Goal: Information Seeking & Learning: Learn about a topic

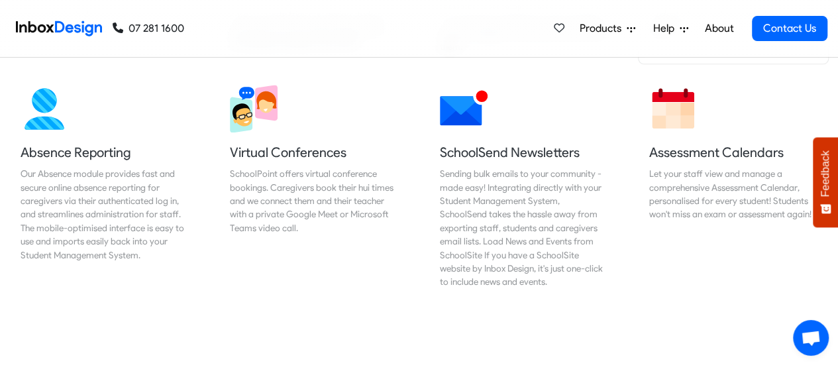
scroll to position [596, 0]
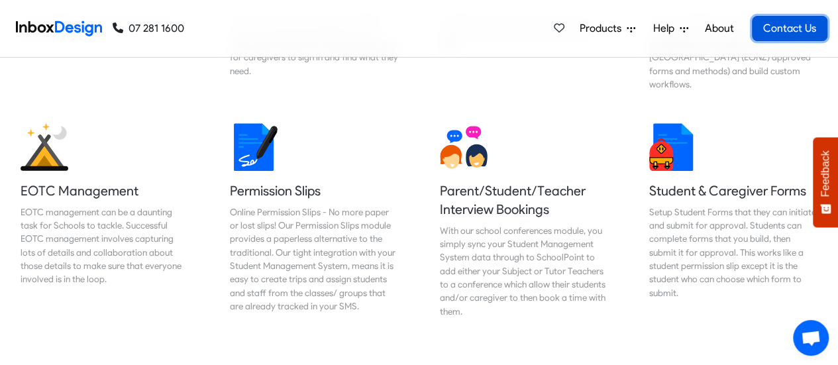
click at [794, 28] on link "Contact Us" at bounding box center [790, 28] width 76 height 25
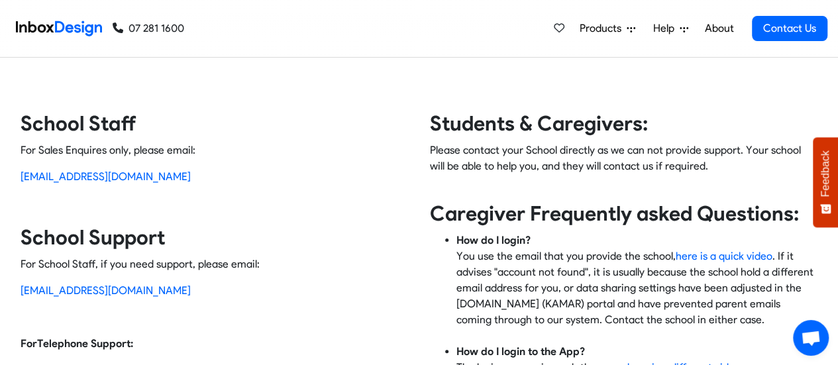
click at [592, 27] on span "Products" at bounding box center [603, 29] width 47 height 16
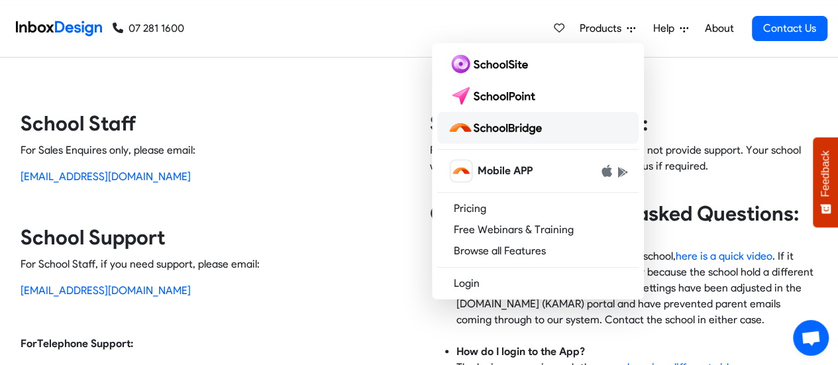
click at [508, 125] on img at bounding box center [497, 127] width 99 height 21
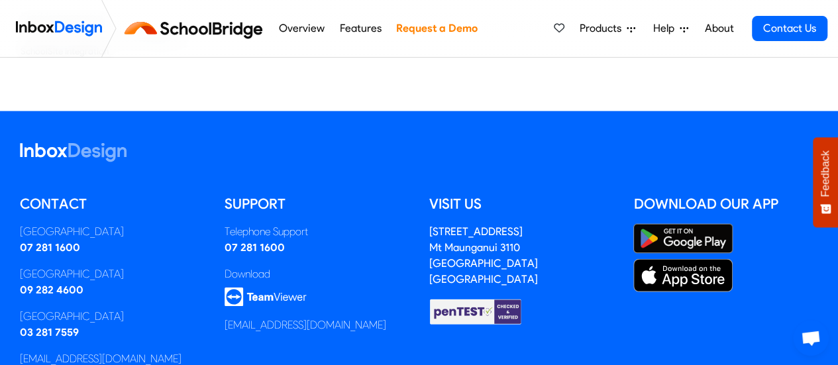
scroll to position [1533, 0]
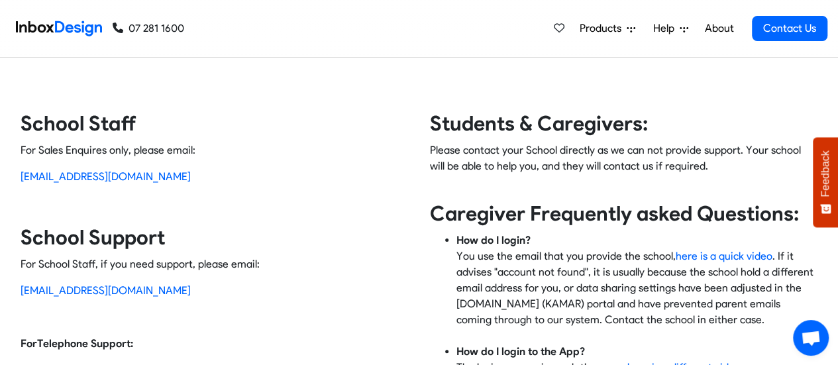
scroll to position [66, 0]
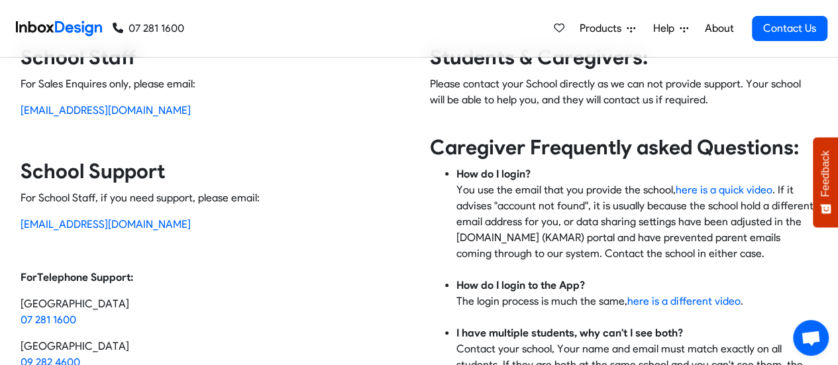
click at [807, 337] on span "Open chat" at bounding box center [811, 339] width 21 height 17
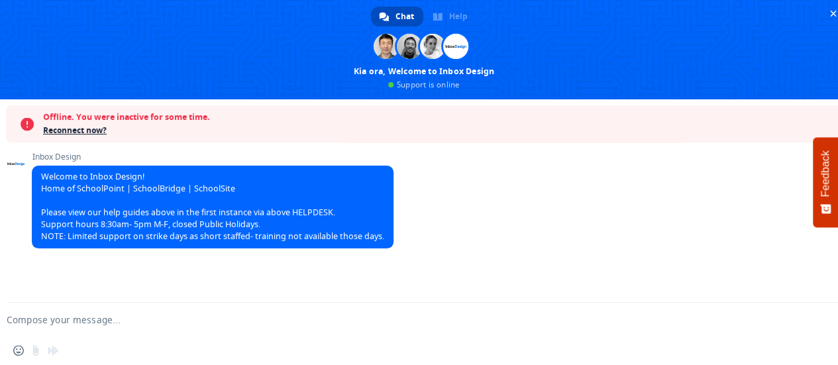
scroll to position [0, 0]
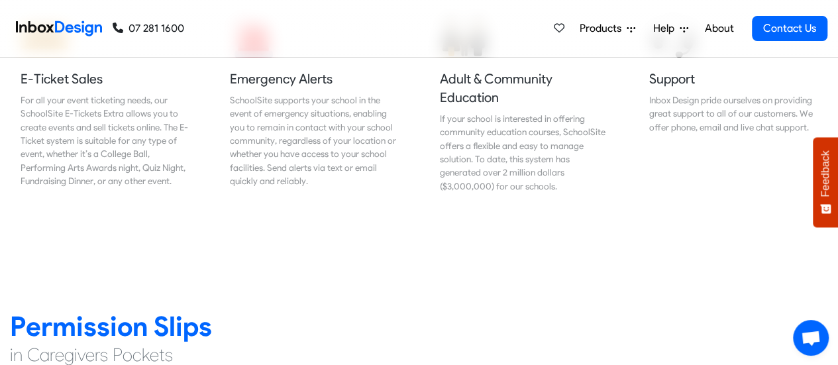
scroll to position [1526, 0]
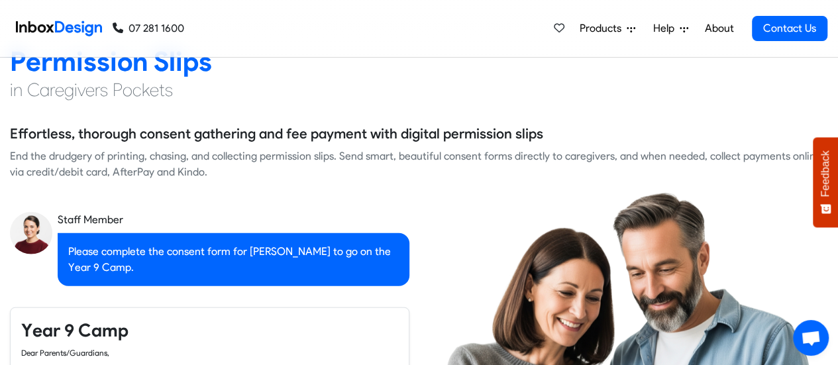
checkbox input "true"
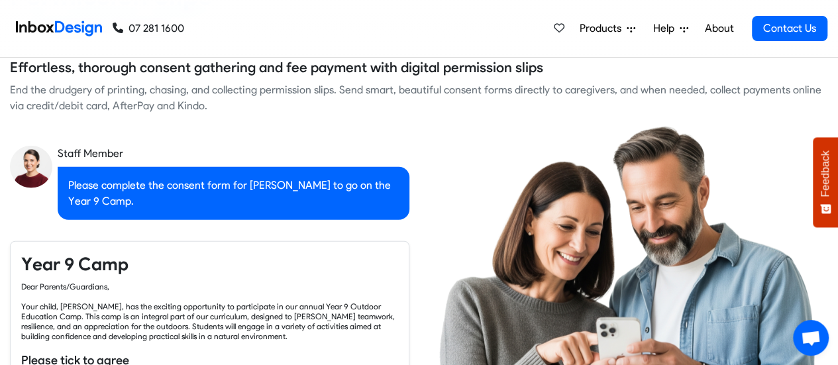
checkbox input "true"
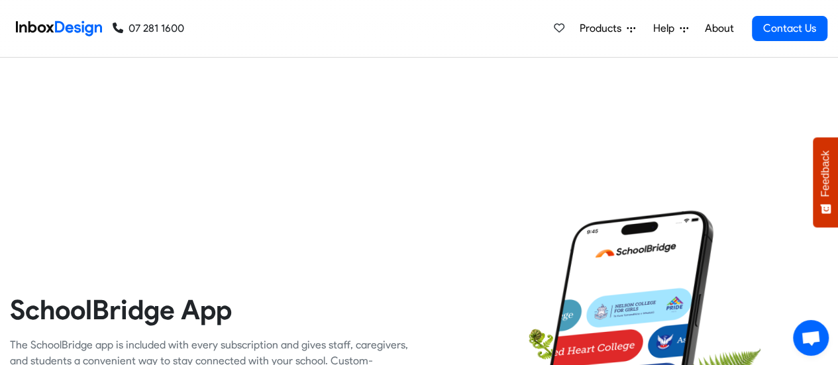
checkbox input "true"
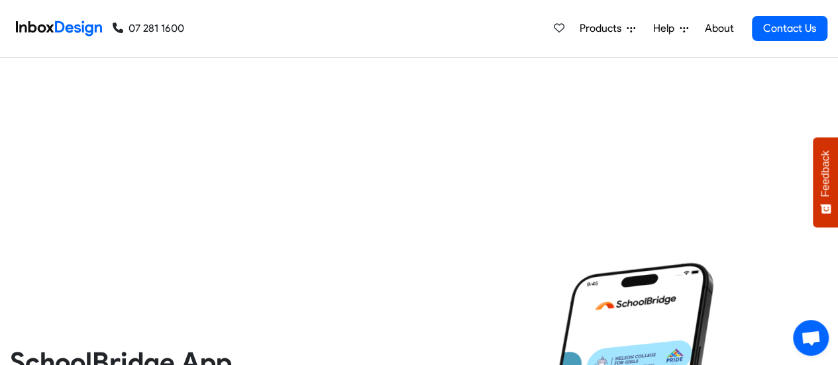
checkbox input "true"
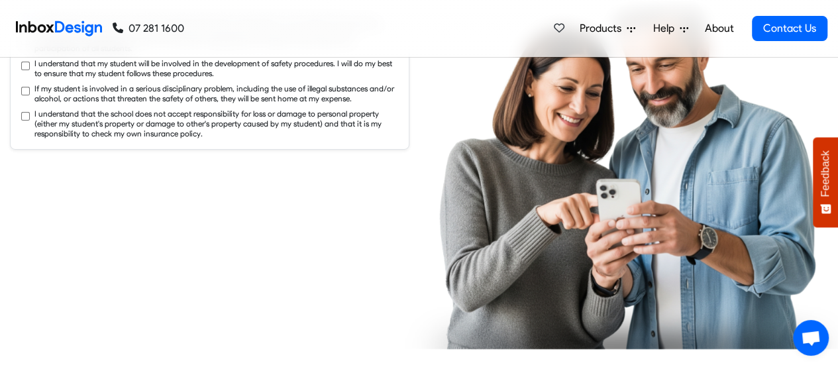
checkbox input "true"
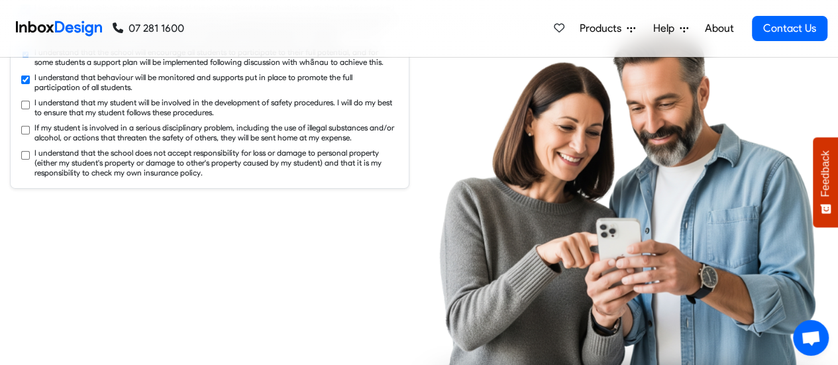
checkbox input "true"
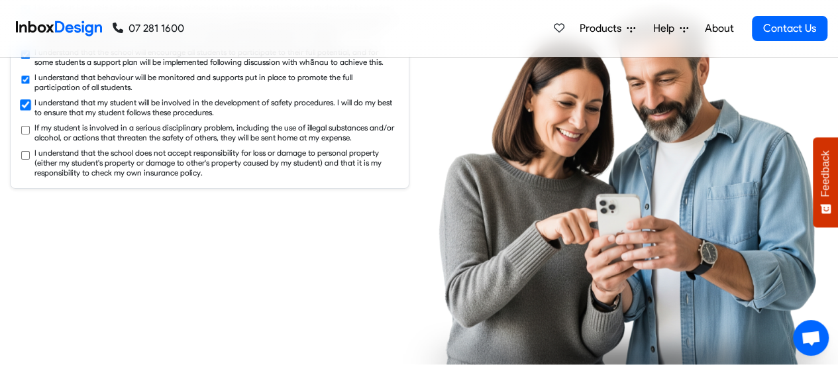
checkbox input "true"
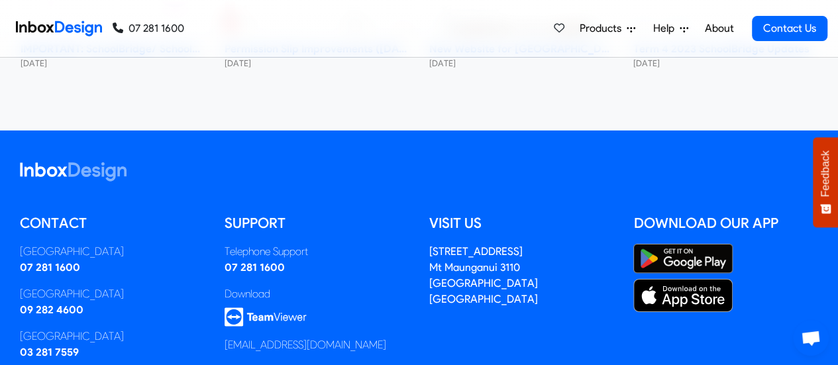
scroll to position [7376, 0]
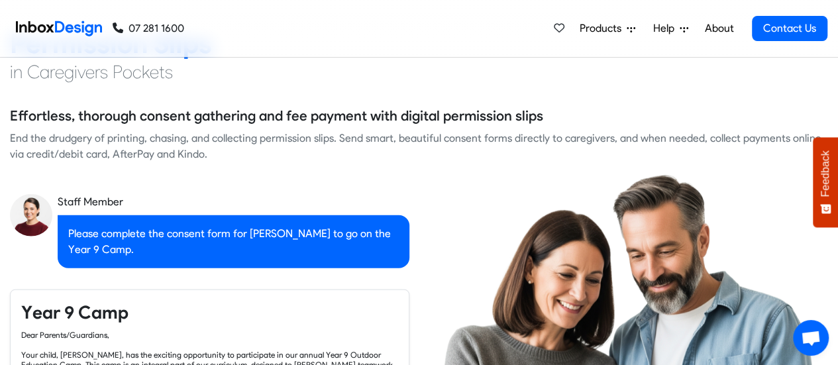
checkbox input "false"
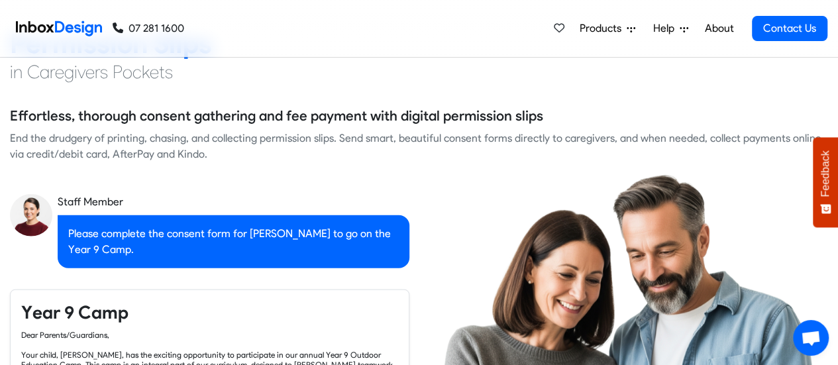
checkbox input "false"
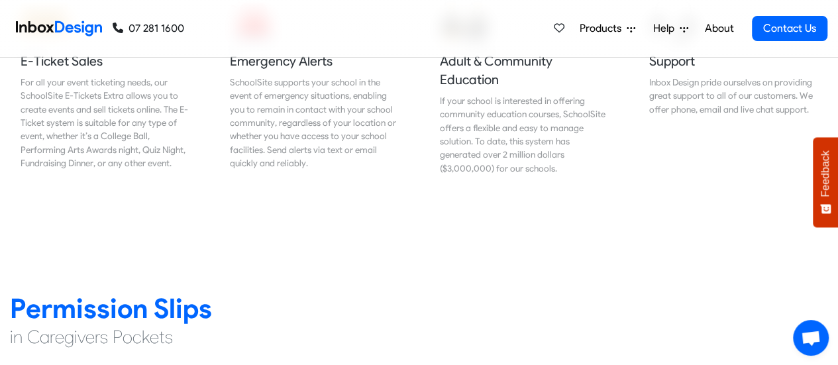
checkbox input "false"
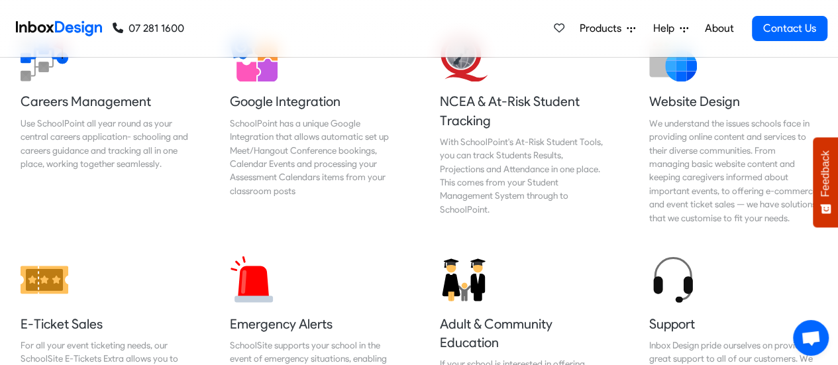
checkbox input "false"
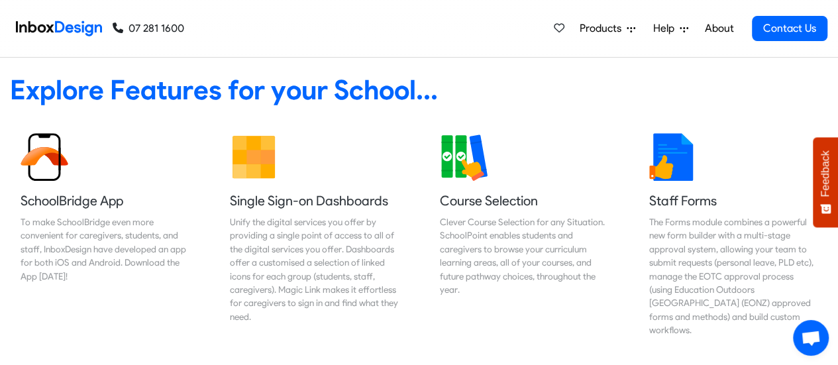
scroll to position [417, 0]
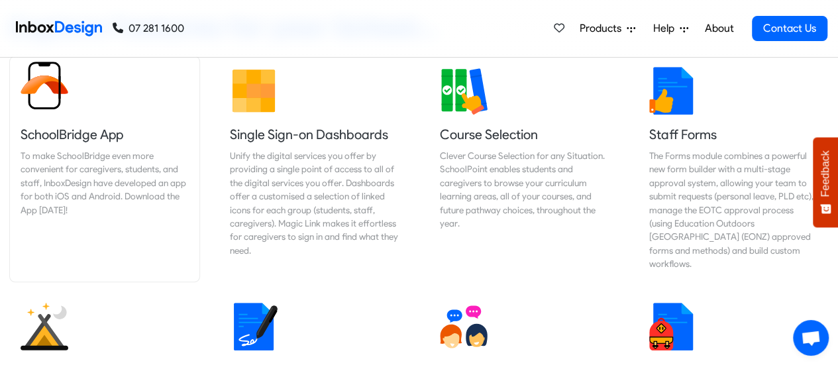
click at [99, 158] on div "To make SchoolBridge even more convenient for caregivers, students, and staff, …" at bounding box center [105, 183] width 168 height 68
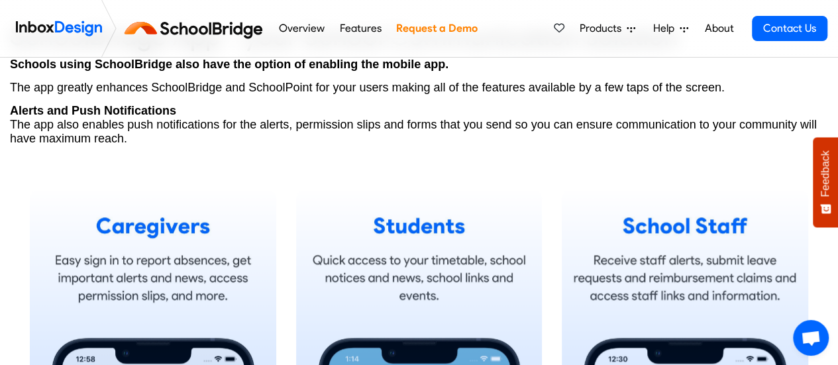
scroll to position [461, 0]
